Goal: Information Seeking & Learning: Check status

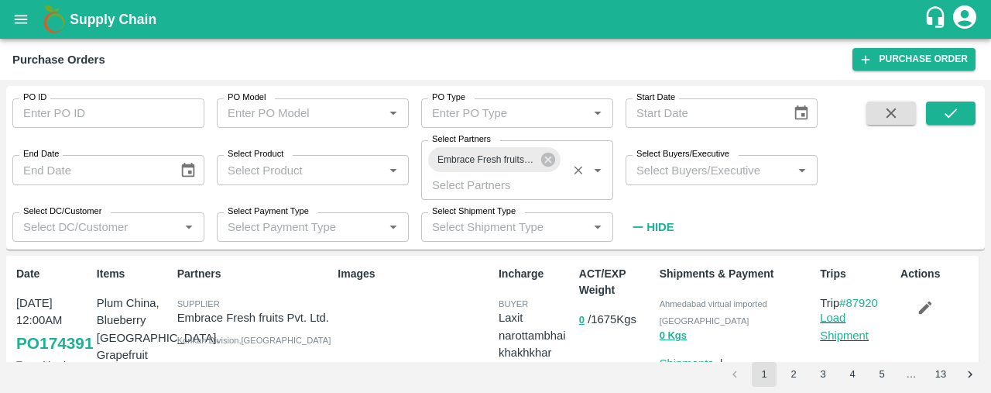
scroll to position [33, 0]
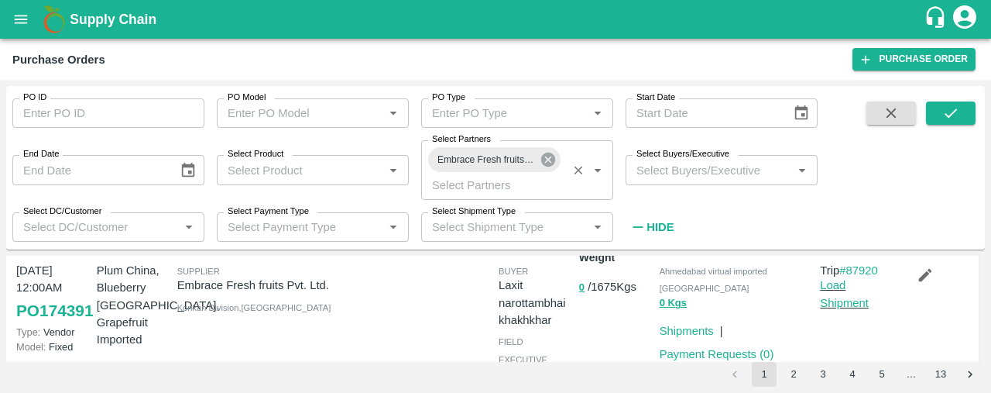
click at [550, 159] on icon at bounding box center [548, 159] width 17 height 17
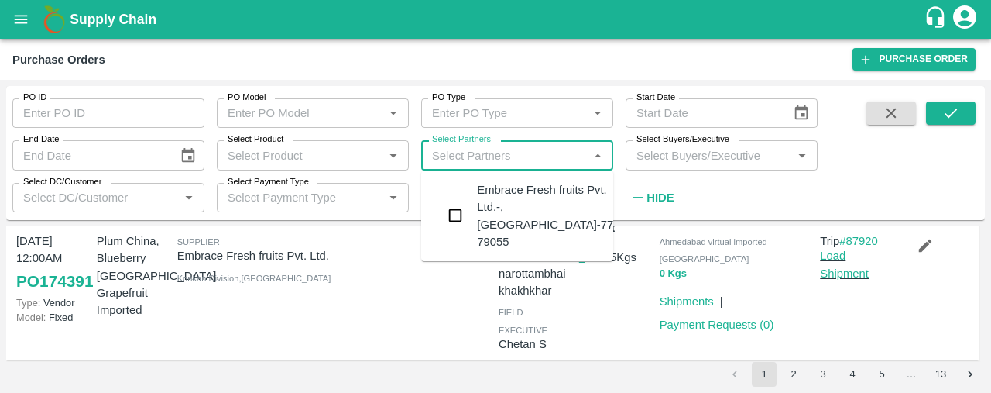
click at [550, 159] on input "Select Partners" at bounding box center [504, 155] width 157 height 20
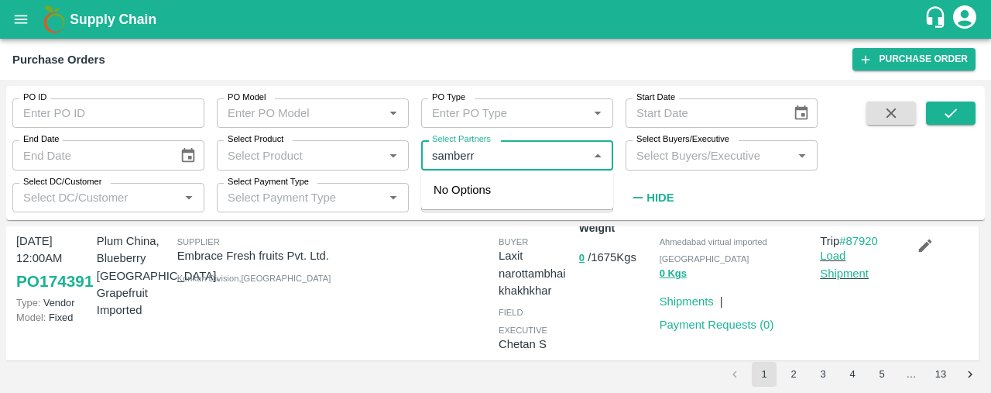
type input "samberry"
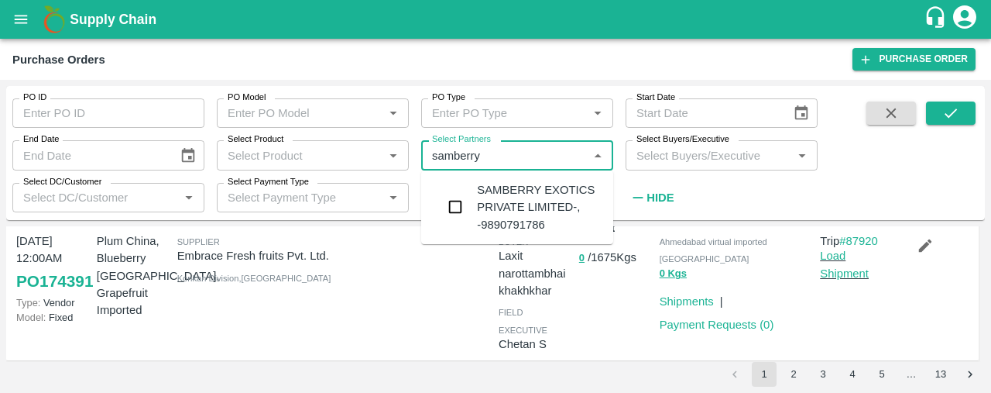
click at [449, 201] on input "checkbox" at bounding box center [455, 206] width 31 height 31
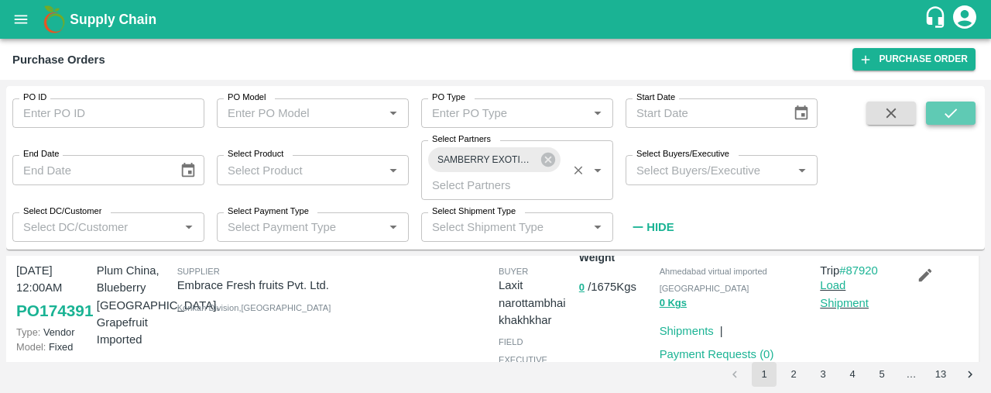
click at [944, 105] on icon "submit" at bounding box center [950, 113] width 17 height 17
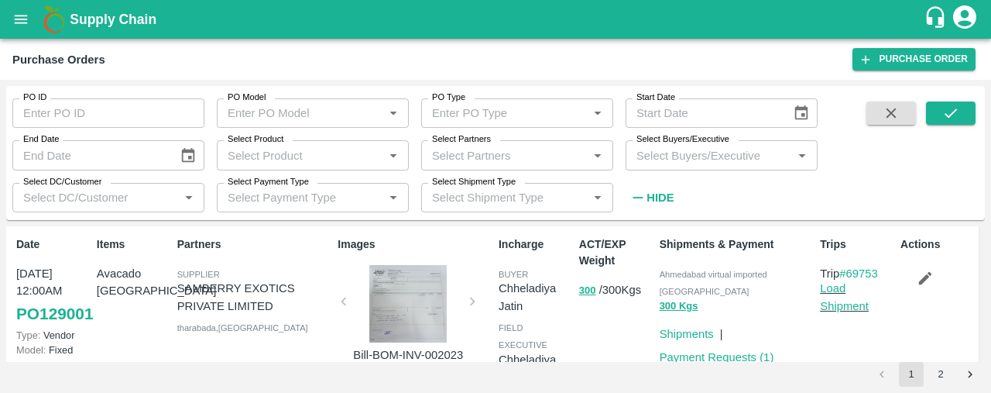
click at [655, 199] on strong "Hide" at bounding box center [660, 197] width 27 height 12
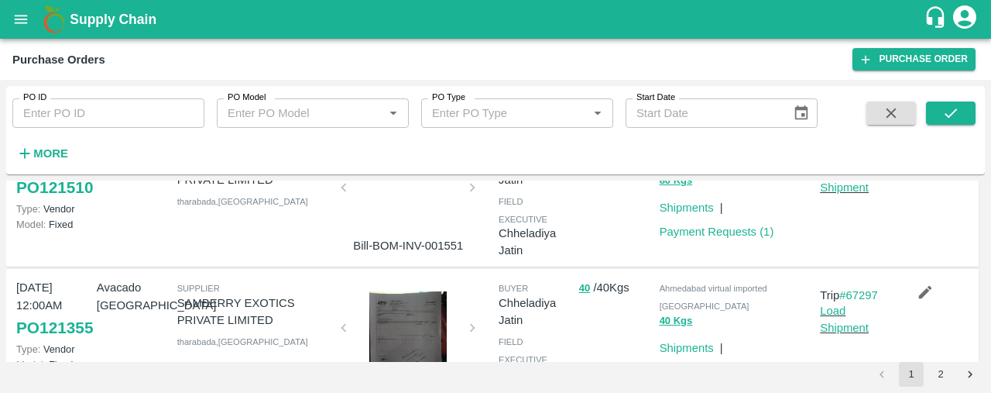
scroll to position [365, 0]
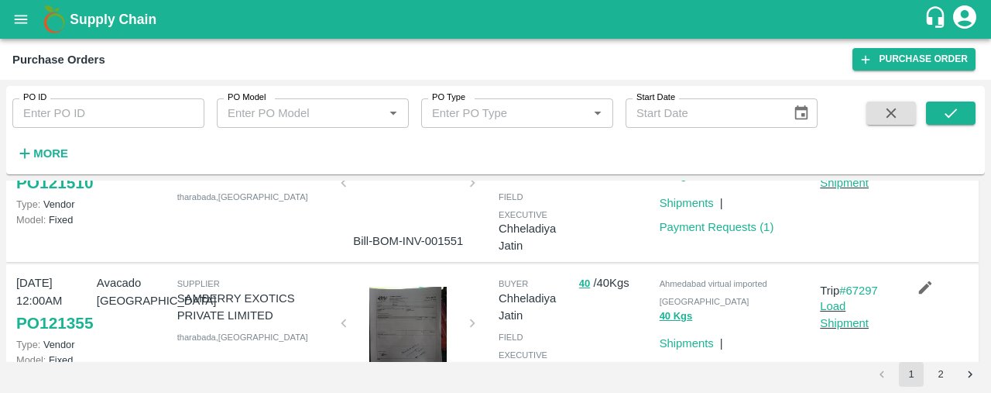
click at [412, 337] on div at bounding box center [408, 324] width 116 height 77
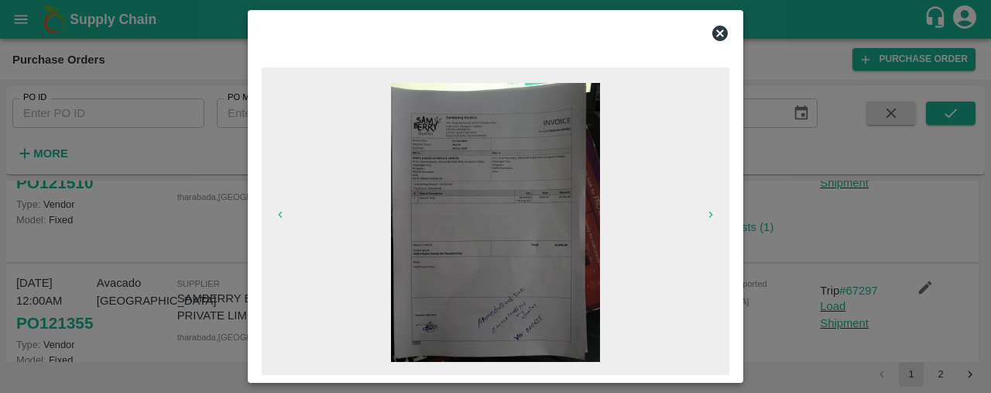
click at [716, 32] on icon at bounding box center [719, 33] width 15 height 15
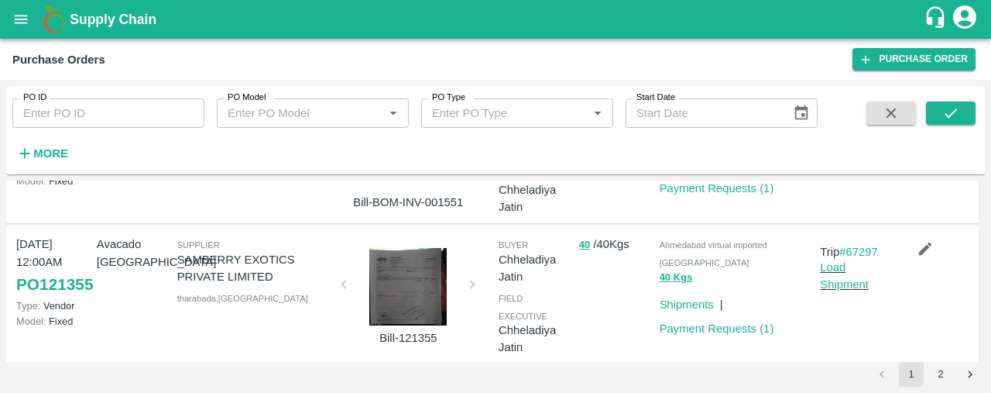
scroll to position [396, 0]
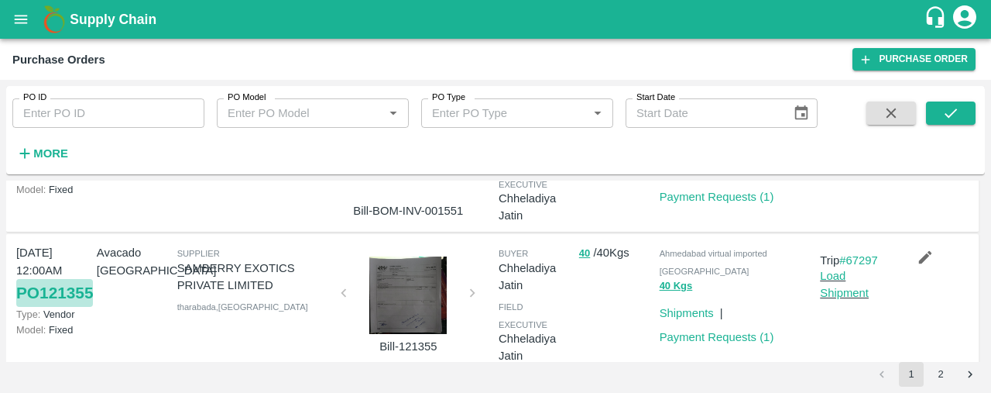
click at [31, 300] on link "PO 121355" at bounding box center [54, 293] width 77 height 28
click at [948, 372] on button "2" at bounding box center [940, 374] width 25 height 25
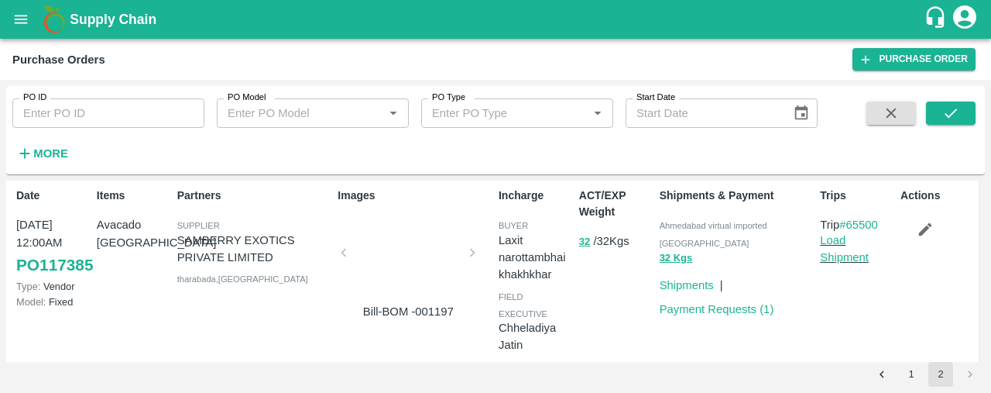
scroll to position [0, 0]
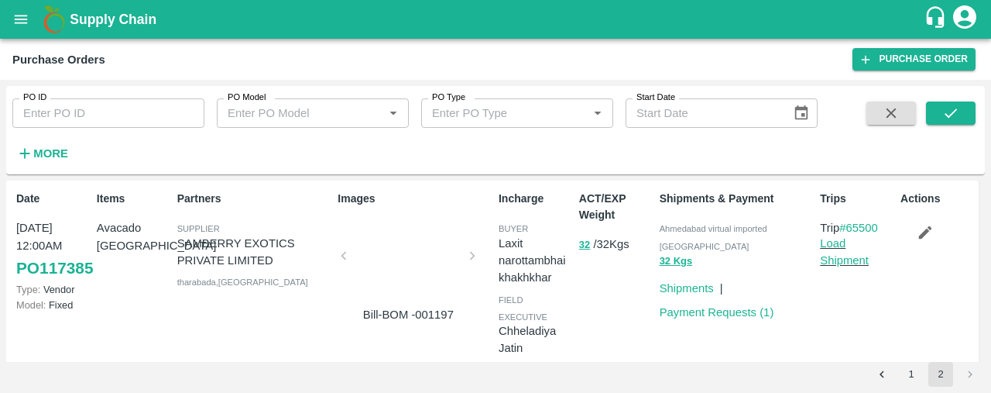
click at [409, 245] on div at bounding box center [408, 260] width 116 height 82
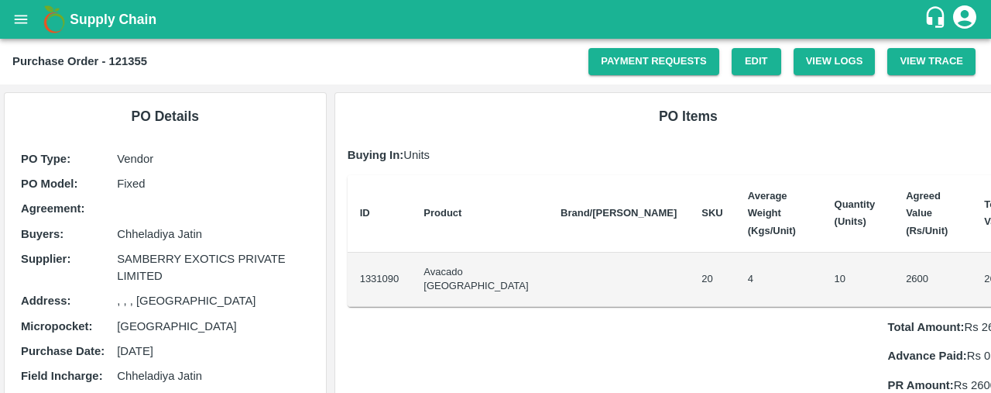
click at [18, 21] on icon "open drawer" at bounding box center [20, 19] width 17 height 17
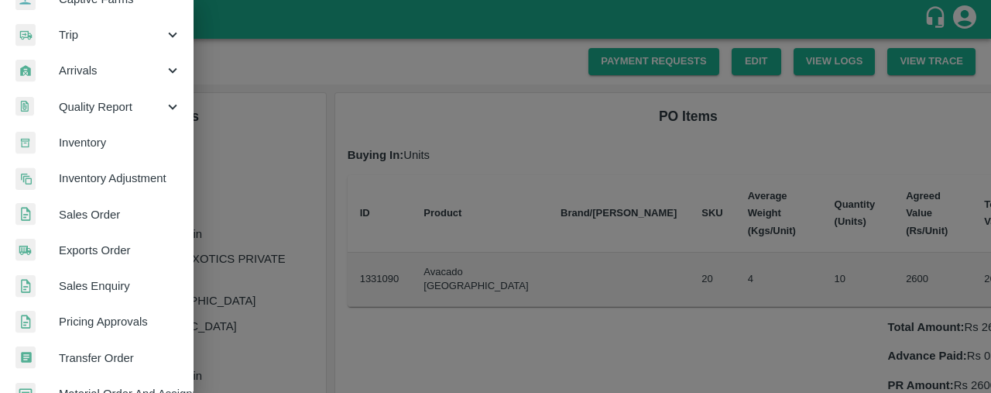
scroll to position [175, 0]
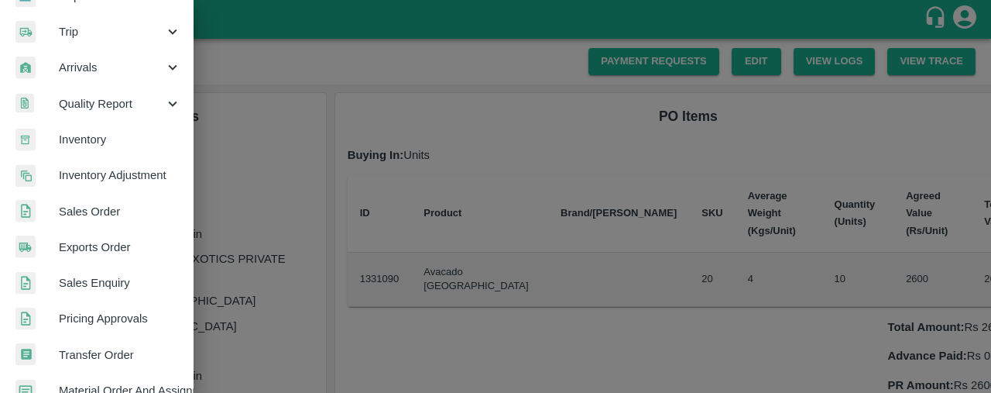
click at [118, 218] on span "Sales Order" at bounding box center [120, 211] width 122 height 17
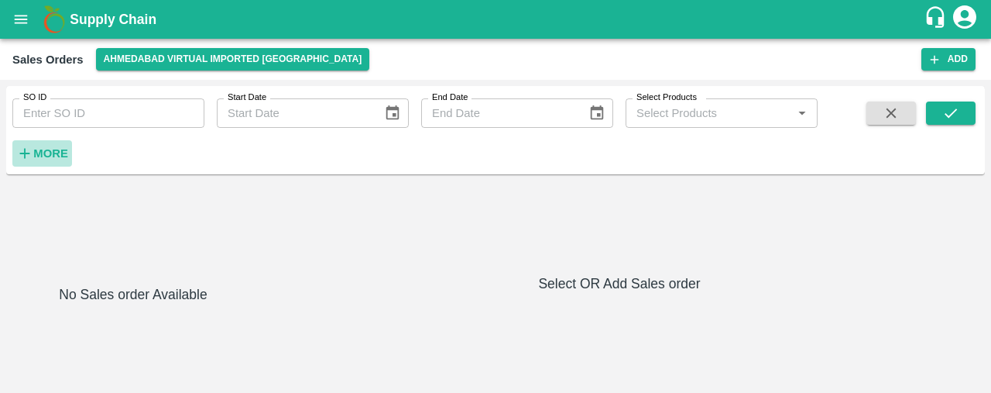
click at [54, 152] on strong "More" at bounding box center [50, 153] width 35 height 12
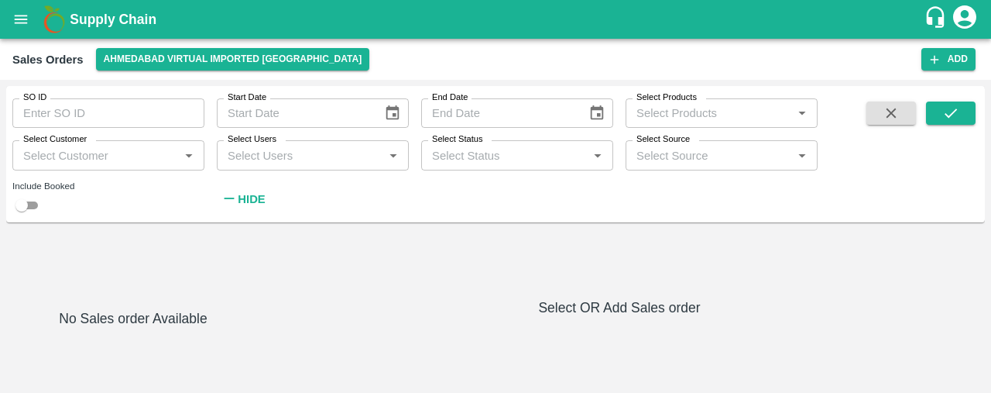
click at [661, 108] on input "Select Products" at bounding box center [708, 113] width 157 height 20
type input "DD/MM/YYYY"
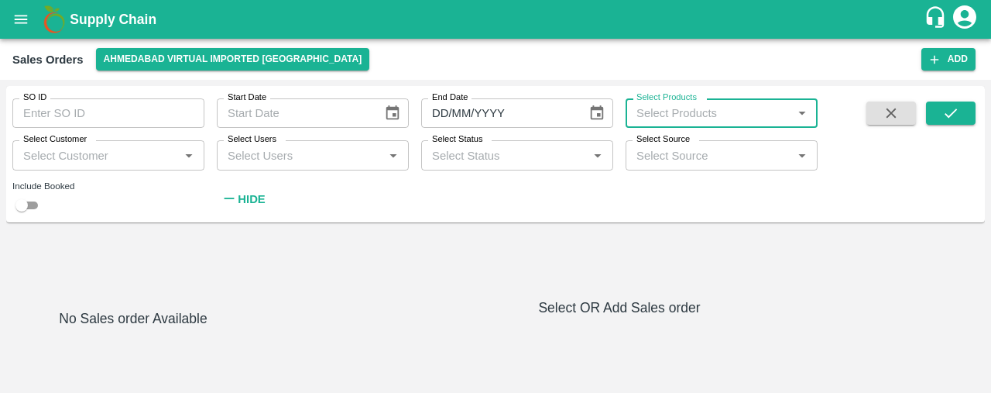
click at [516, 111] on input "DD/MM/YYYY" at bounding box center [498, 112] width 155 height 29
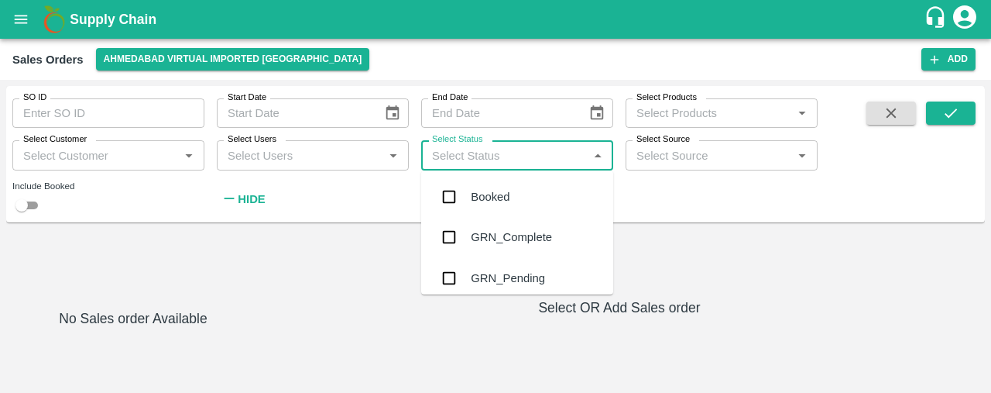
click at [505, 162] on input "Select Status" at bounding box center [504, 155] width 157 height 20
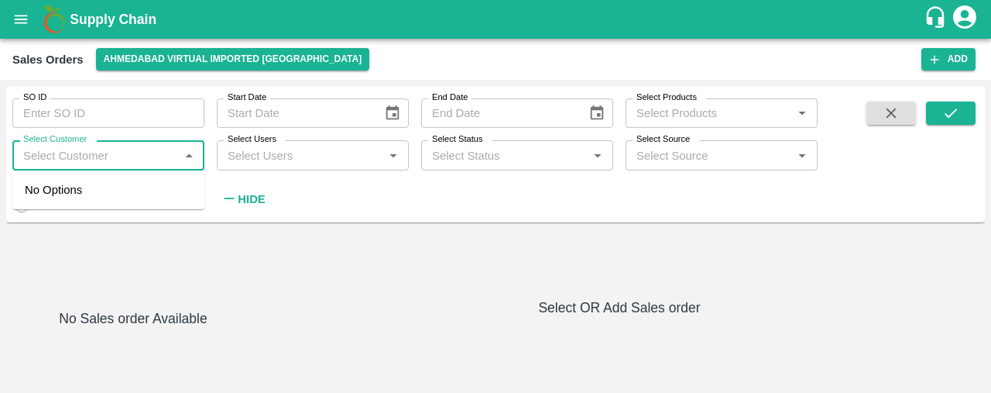
click at [135, 146] on input "Select Customer" at bounding box center [95, 155] width 157 height 20
type input "shree kri"
click at [40, 203] on input "checkbox" at bounding box center [40, 198] width 31 height 31
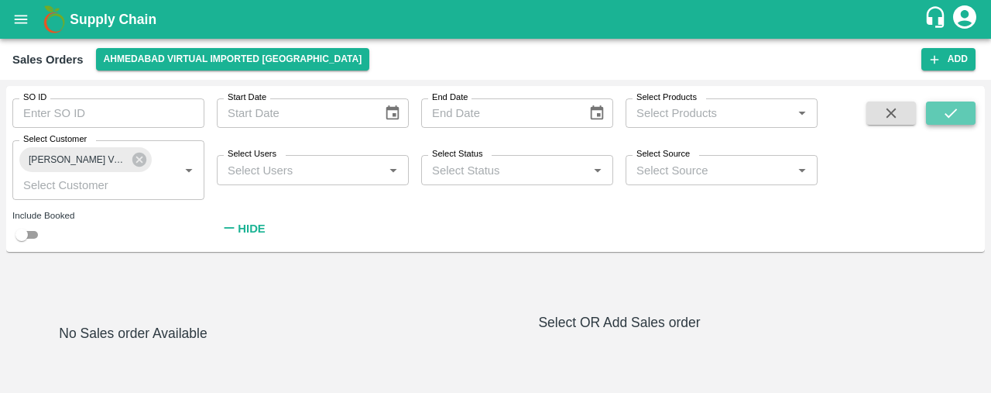
click at [949, 115] on icon "submit" at bounding box center [950, 113] width 17 height 17
click at [142, 162] on icon at bounding box center [139, 160] width 14 height 14
